Goal: Information Seeking & Learning: Learn about a topic

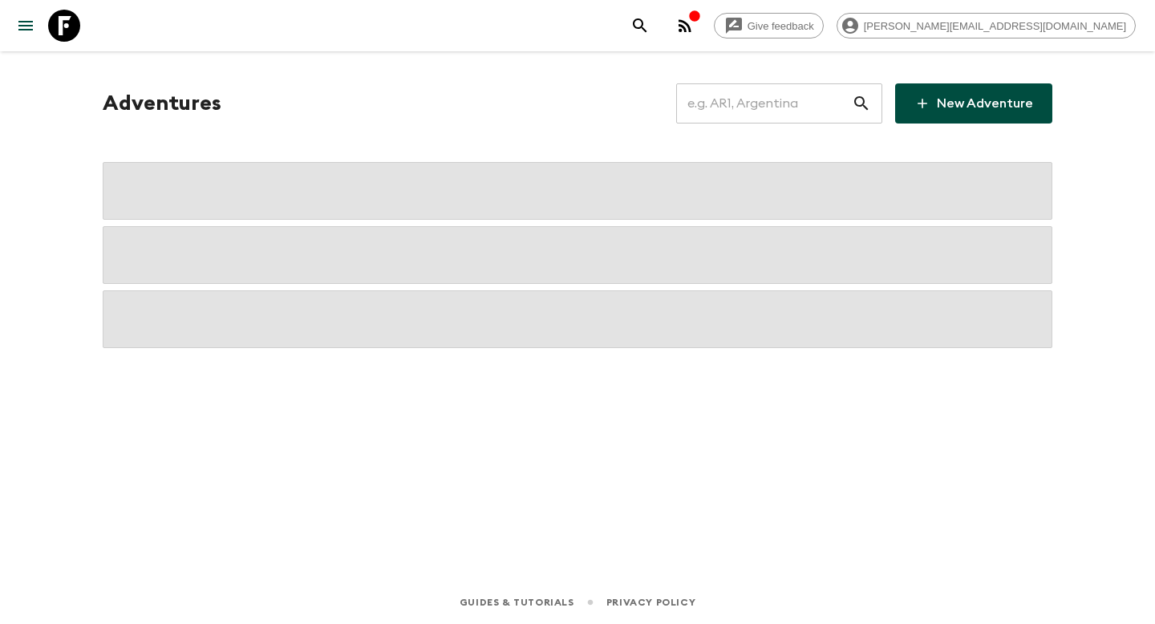
click at [783, 95] on input "text" at bounding box center [764, 103] width 176 height 45
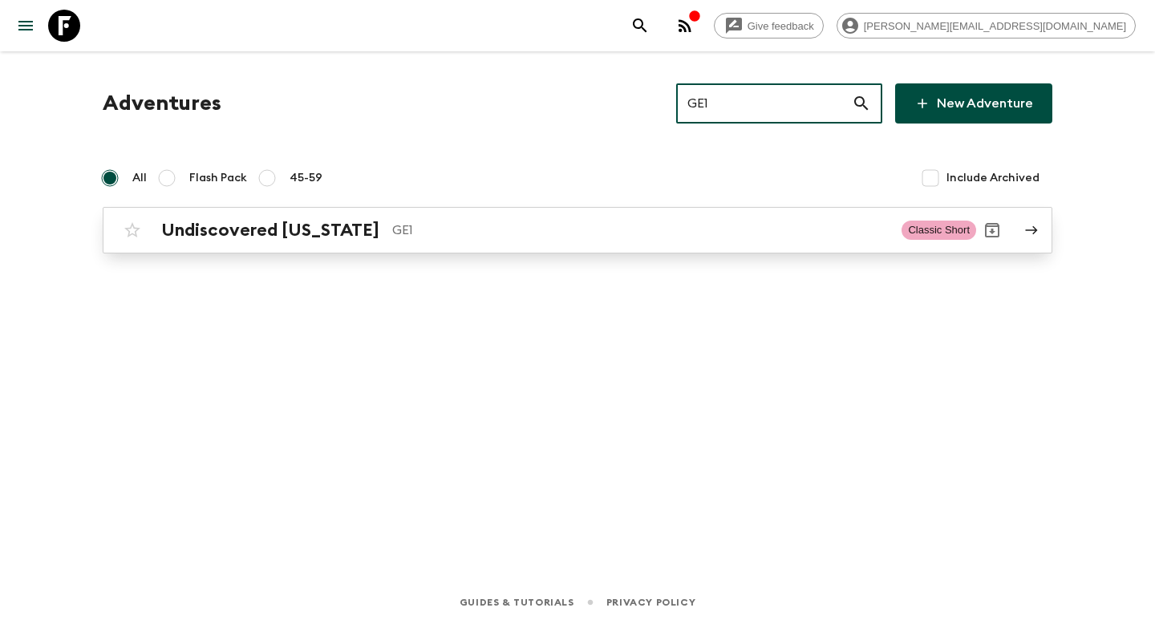
type input "GE1"
click at [582, 233] on p "GE1" at bounding box center [640, 229] width 496 height 19
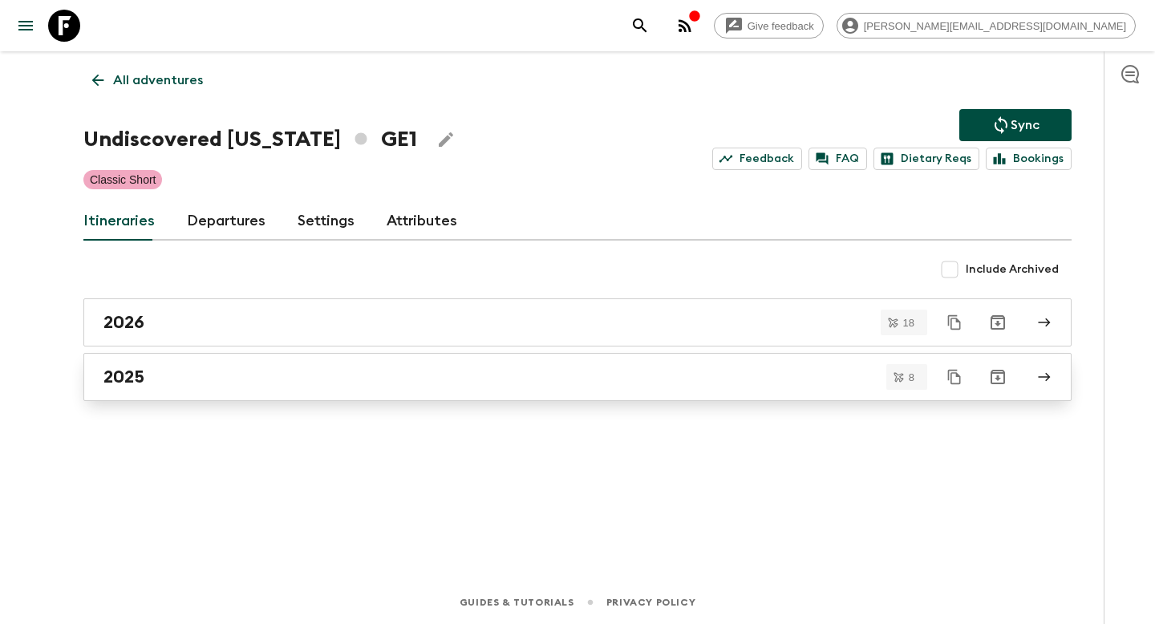
click at [224, 374] on div "2025" at bounding box center [561, 376] width 917 height 21
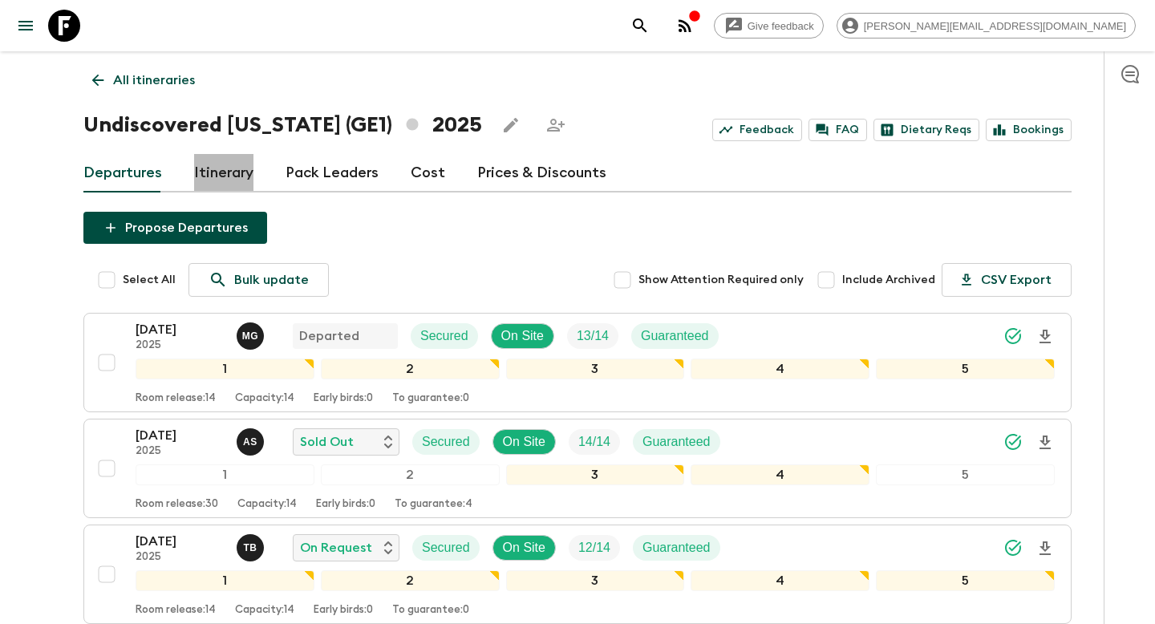
click at [229, 161] on link "Itinerary" at bounding box center [223, 173] width 59 height 38
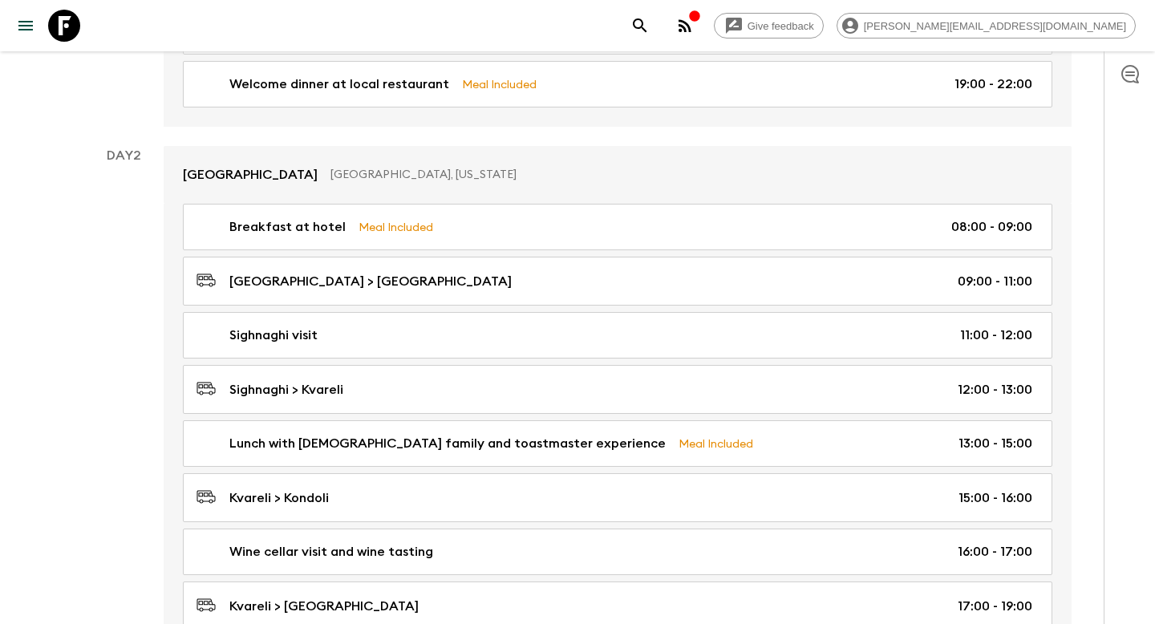
scroll to position [471, 0]
